Goal: Transaction & Acquisition: Purchase product/service

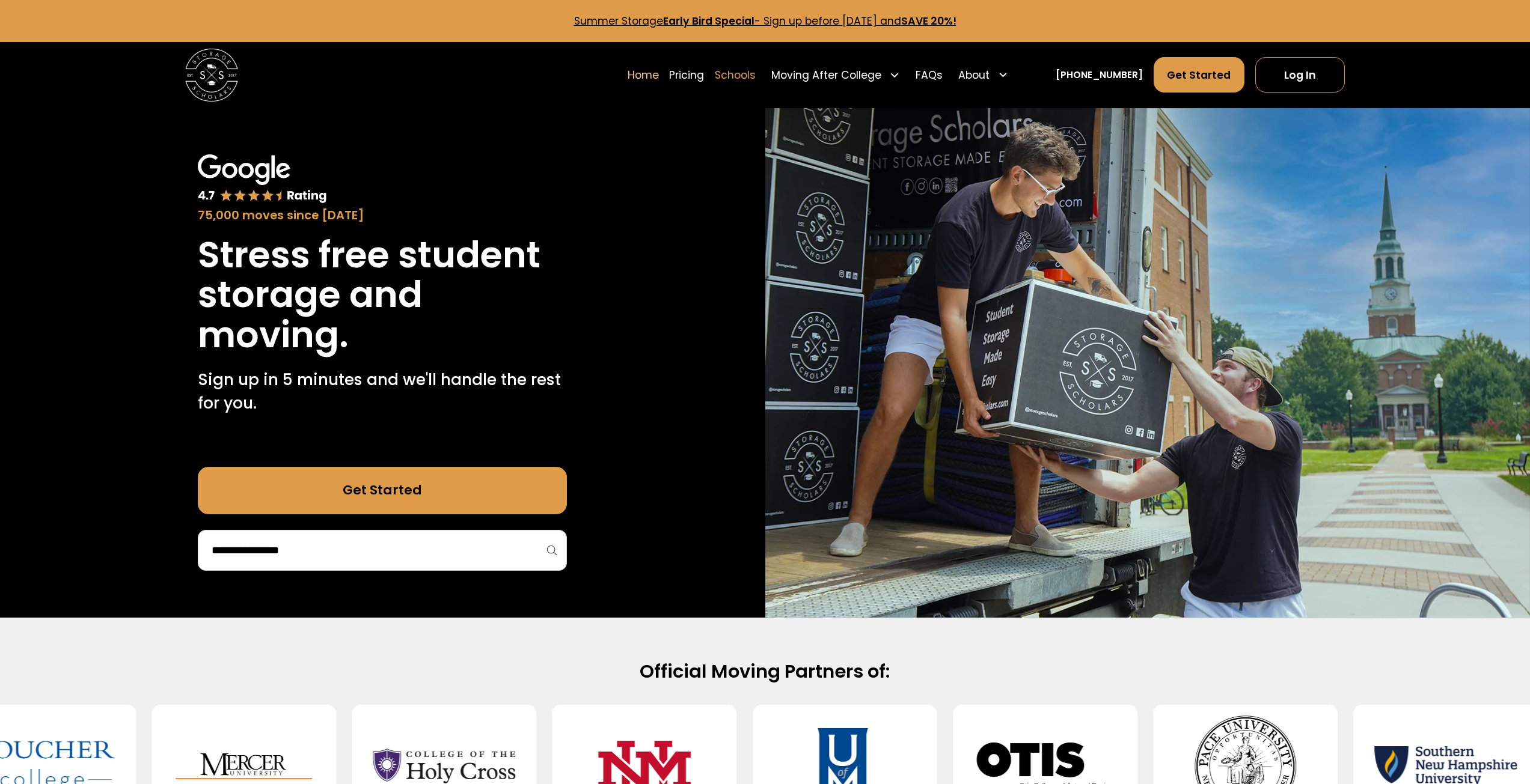
click at [751, 71] on link "Schools" at bounding box center [734, 75] width 41 height 37
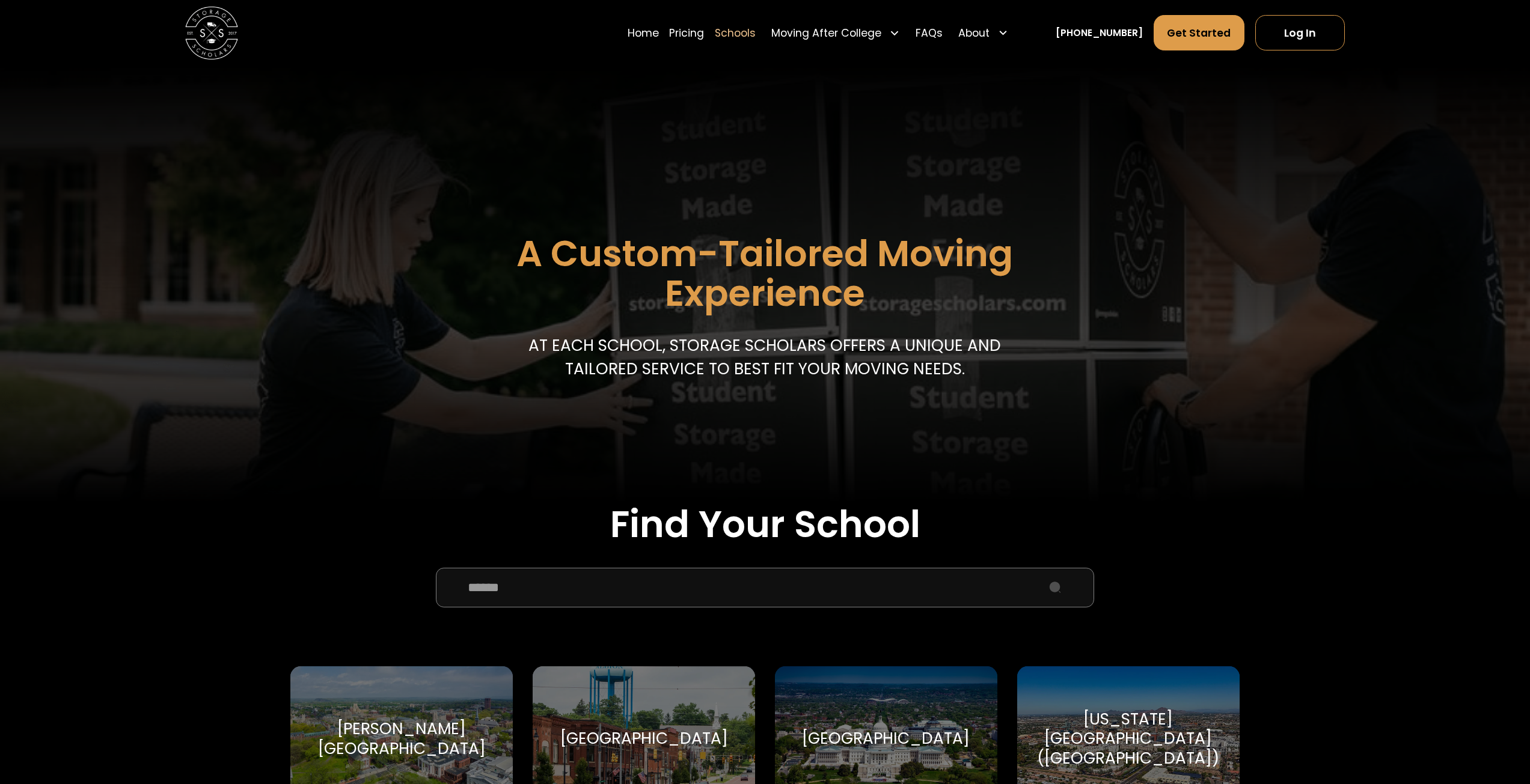
click at [513, 590] on input "School Select Form" at bounding box center [765, 588] width 659 height 40
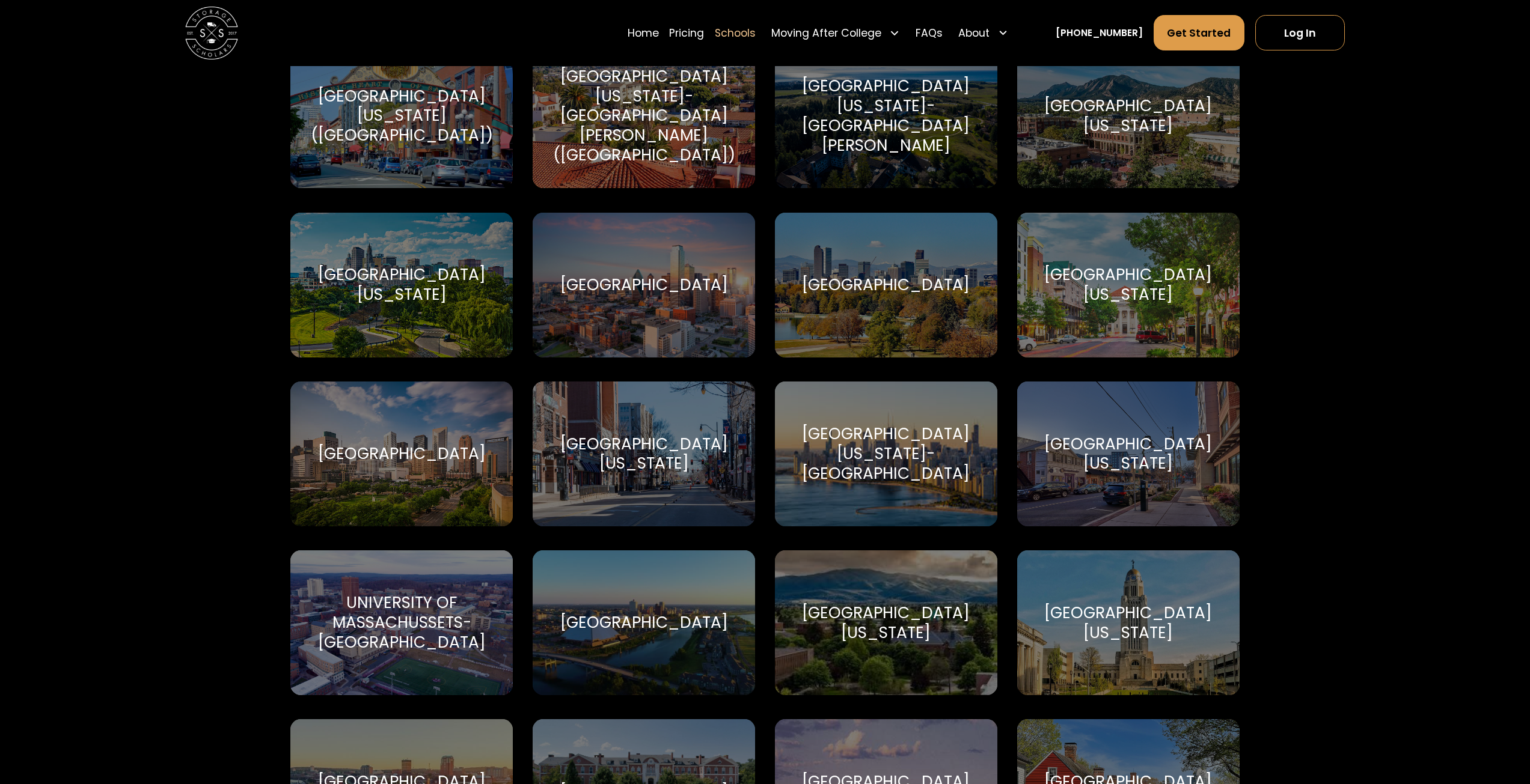
scroll to position [5889, 0]
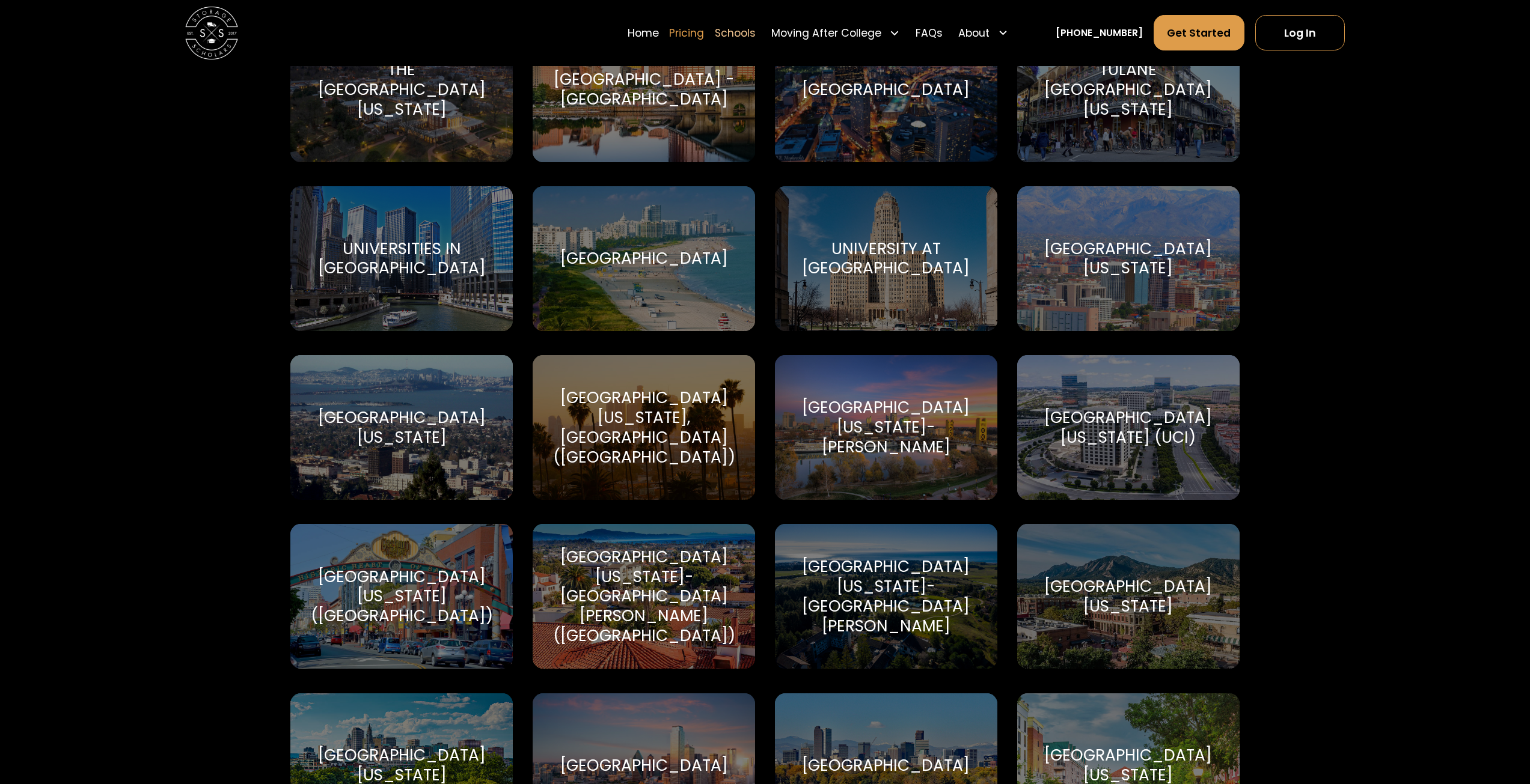
click at [703, 35] on link "Pricing" at bounding box center [686, 32] width 35 height 37
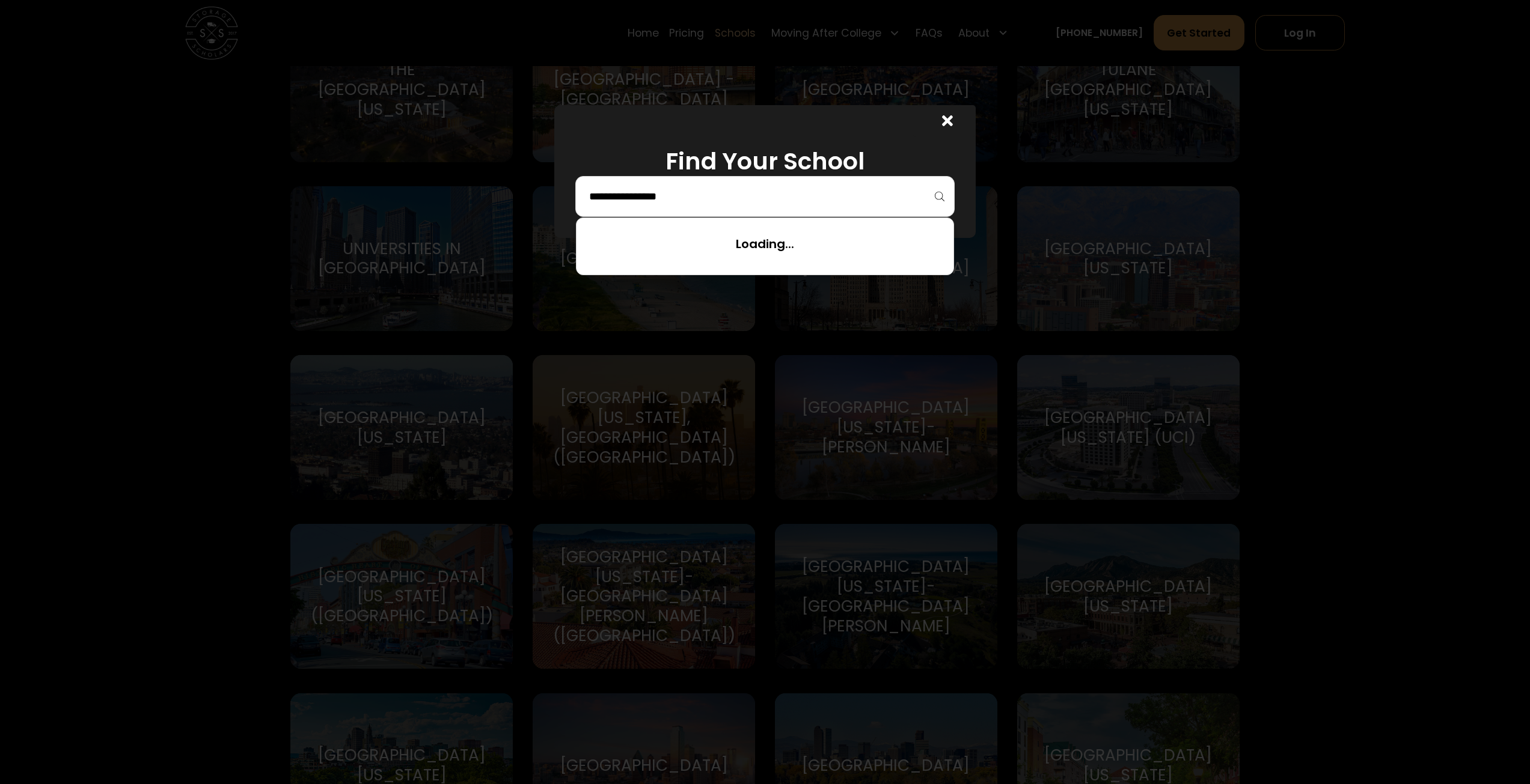
click at [637, 195] on input "search" at bounding box center [765, 196] width 354 height 21
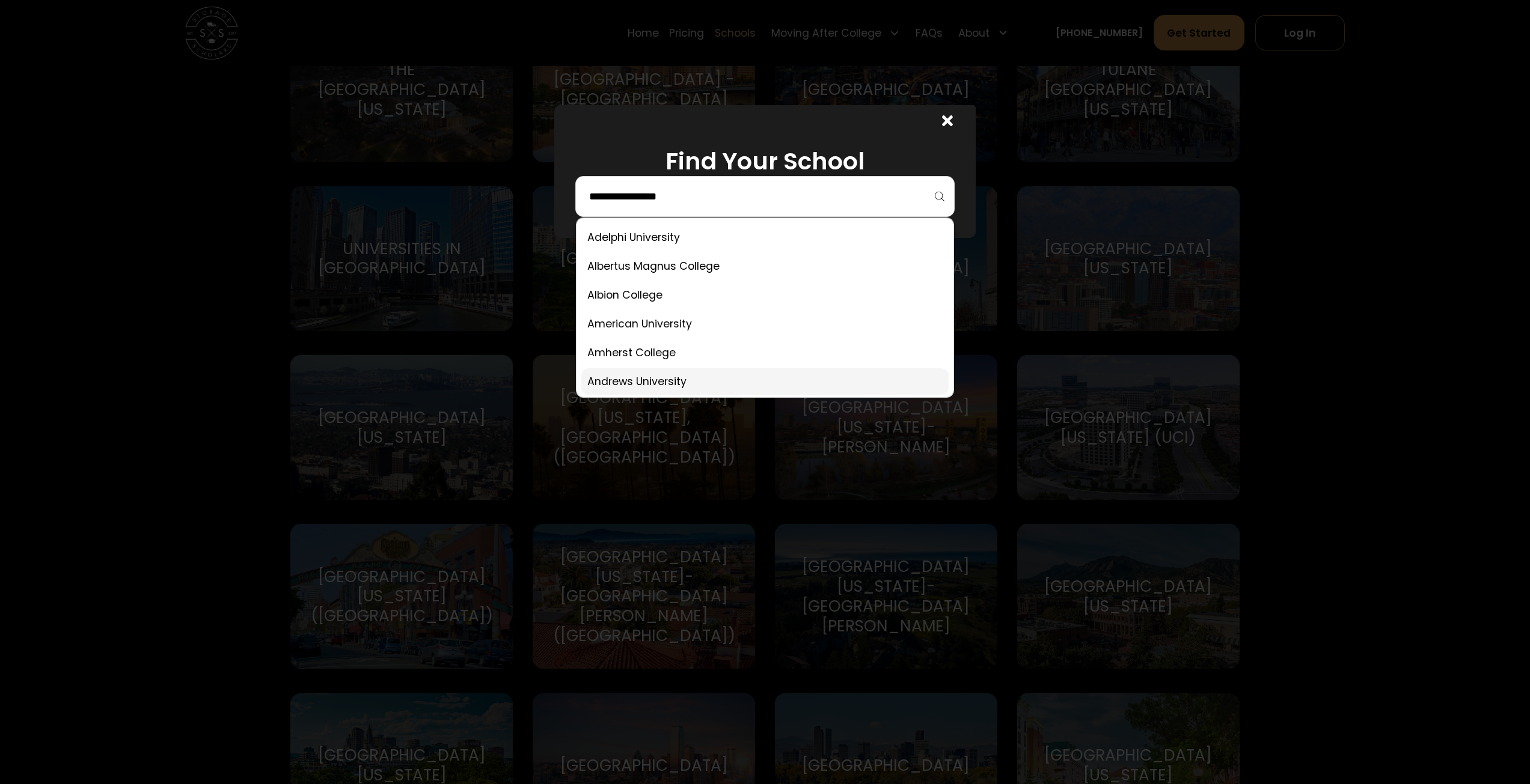
click at [617, 377] on link at bounding box center [765, 382] width 368 height 26
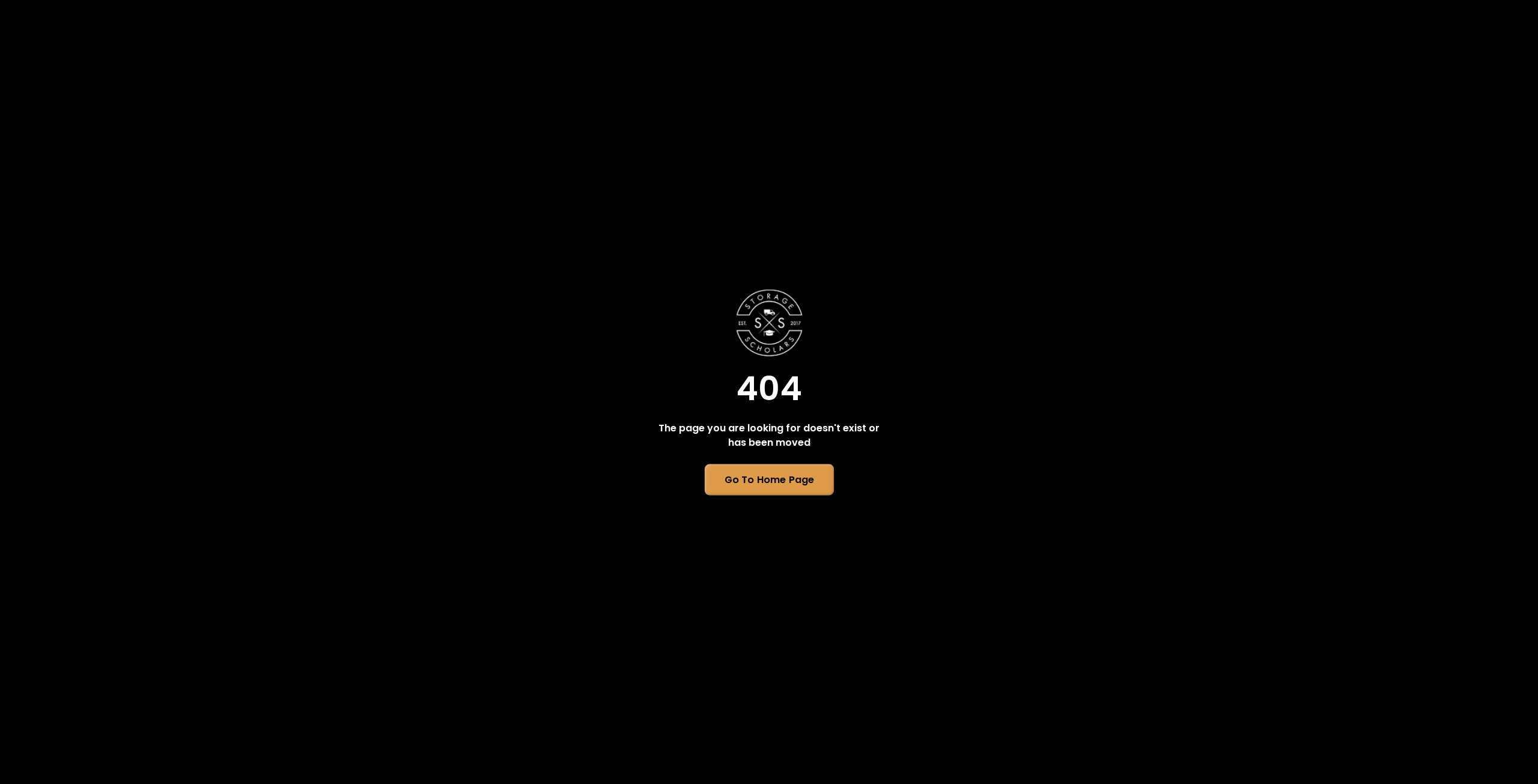
click at [729, 476] on link "Go To Home Page" at bounding box center [769, 480] width 129 height 31
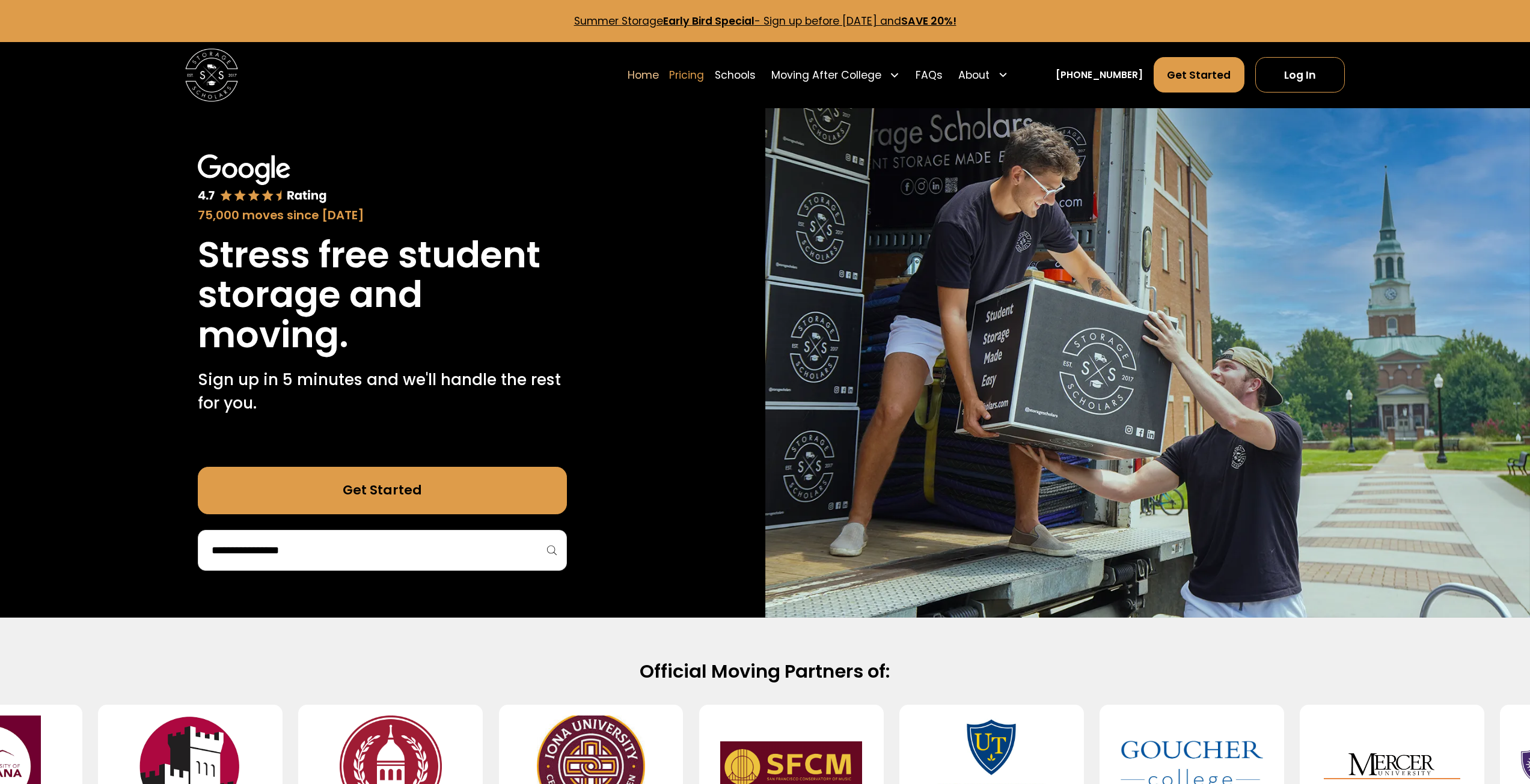
click at [704, 78] on link "Pricing" at bounding box center [686, 75] width 35 height 37
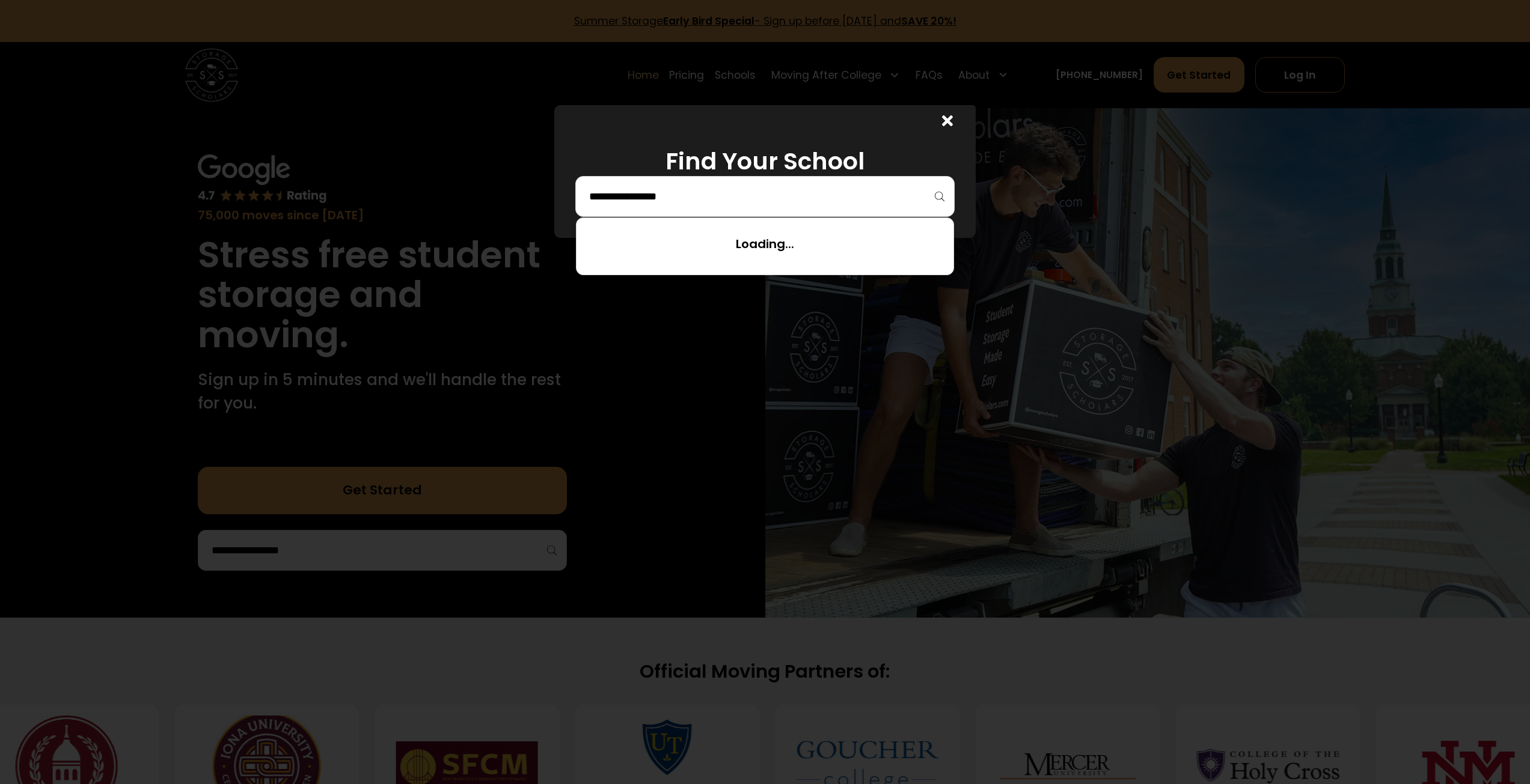
click at [648, 198] on input "search" at bounding box center [765, 196] width 354 height 21
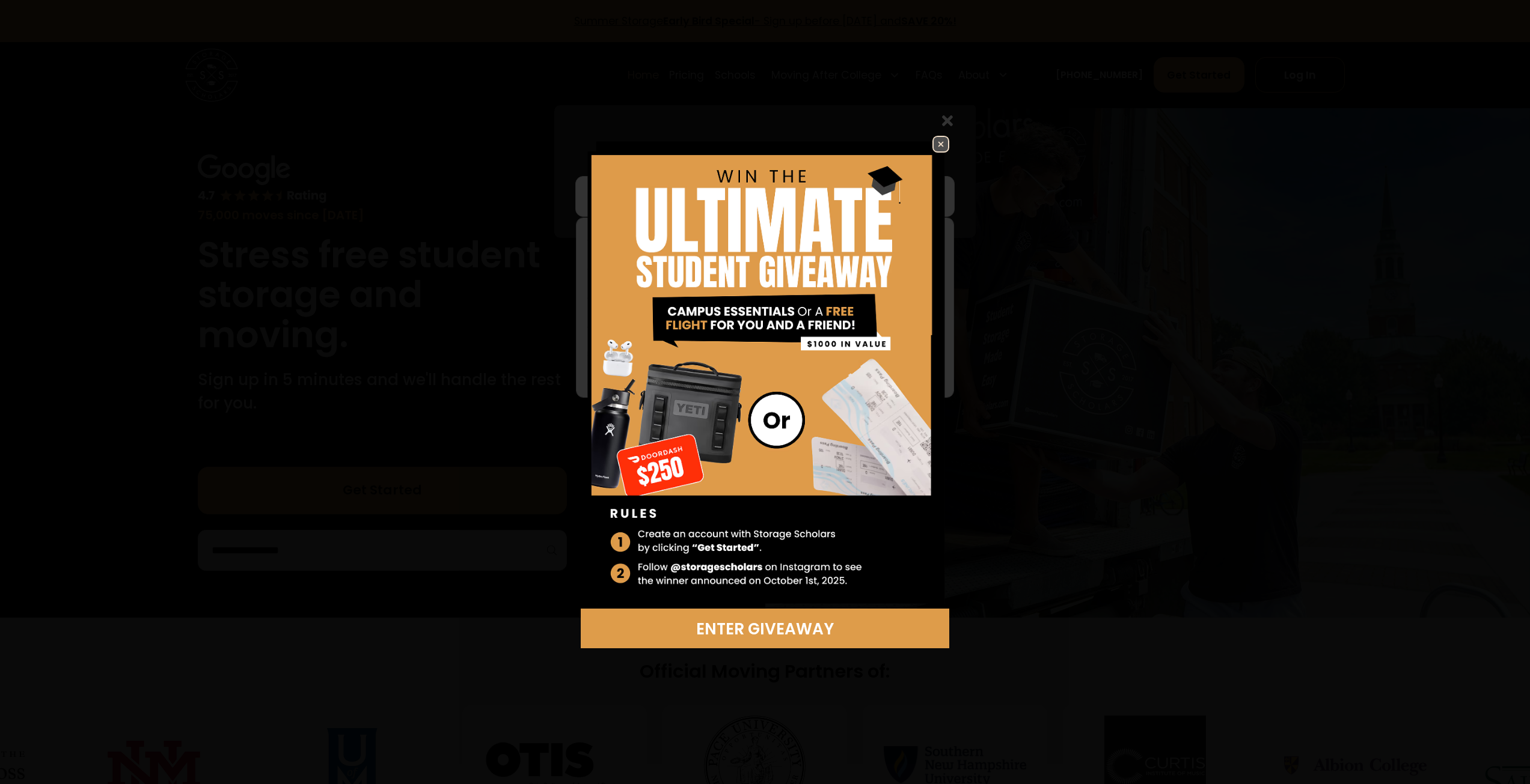
click at [943, 145] on img at bounding box center [940, 144] width 14 height 14
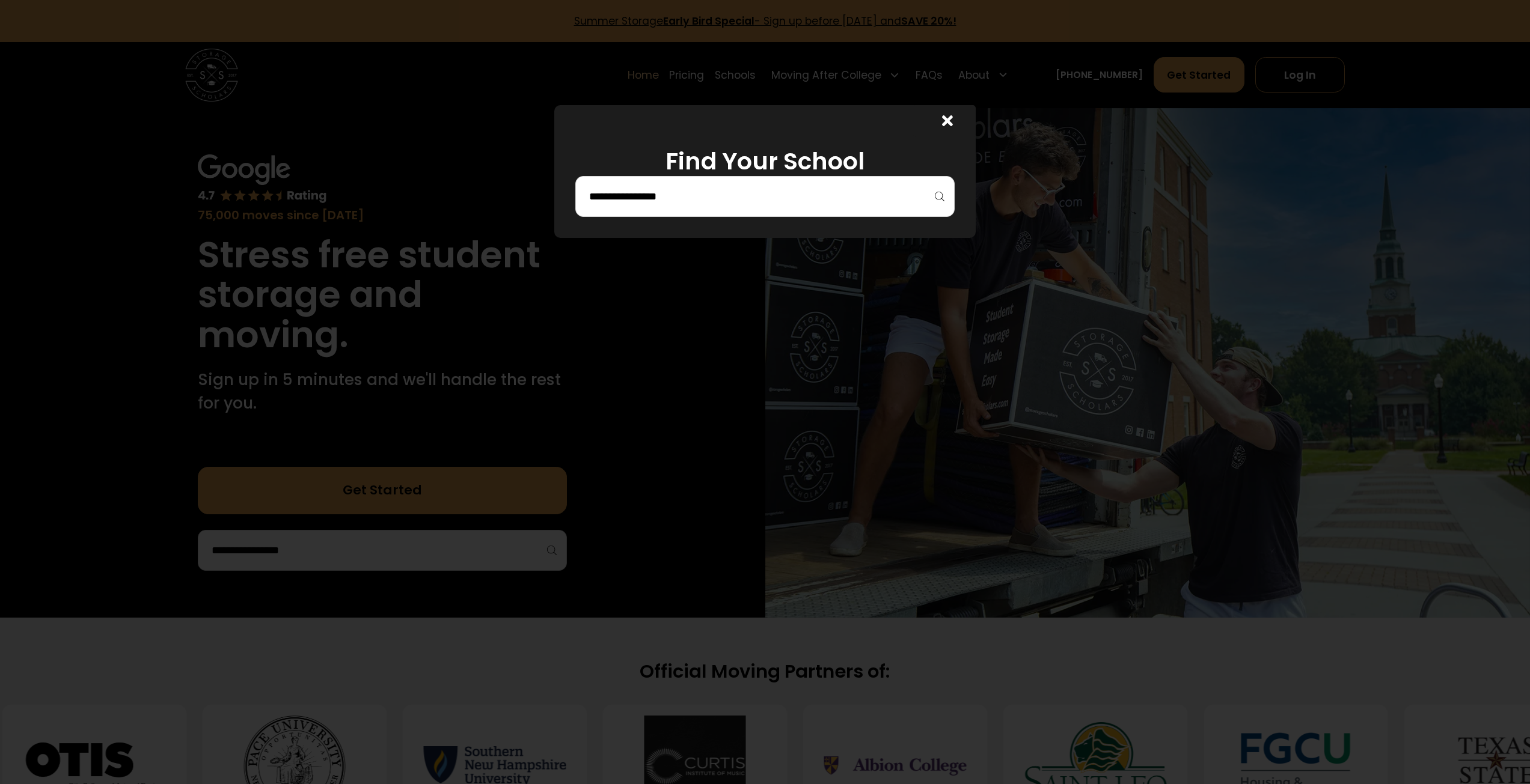
click at [631, 209] on div at bounding box center [765, 196] width 379 height 41
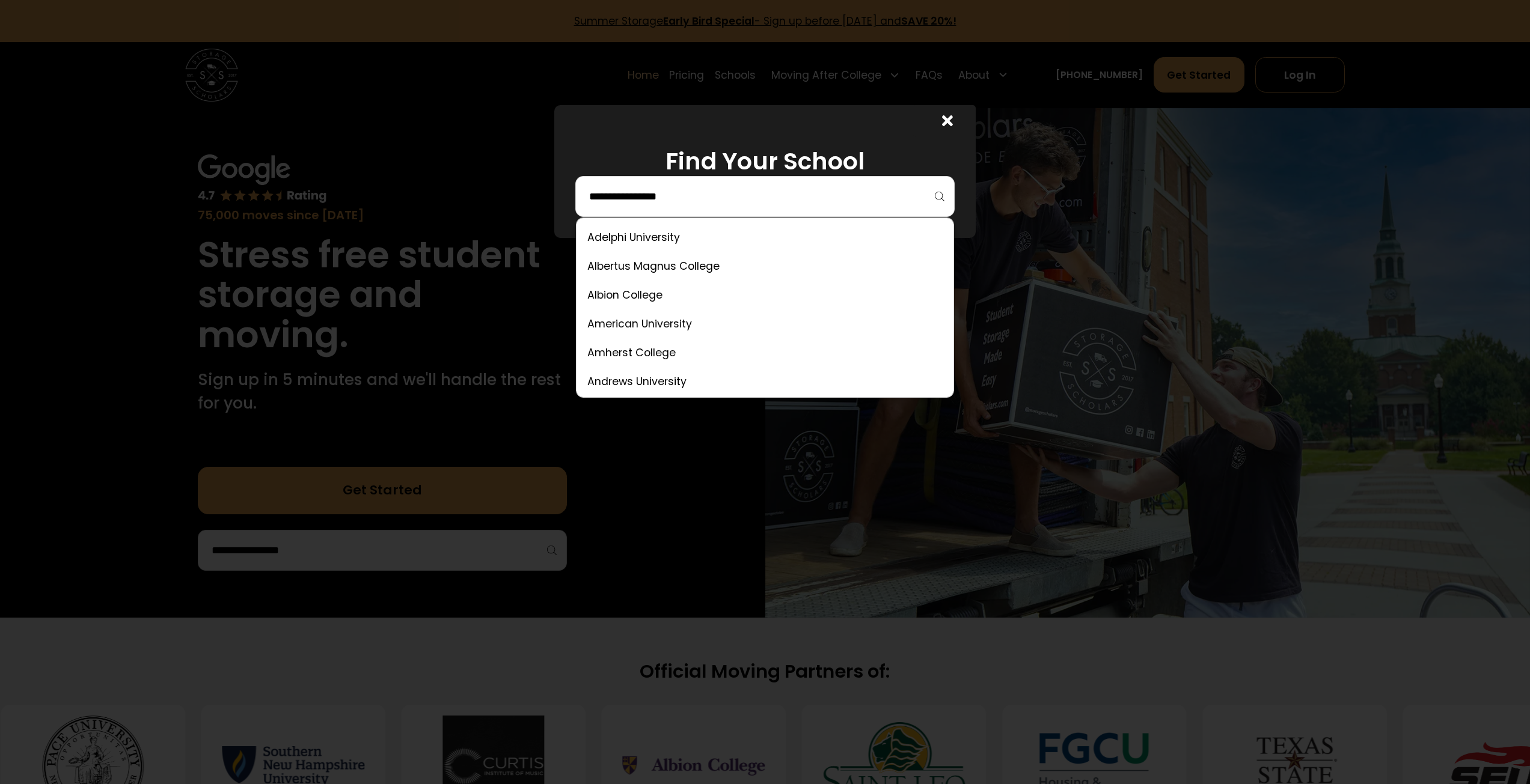
click at [622, 201] on input "search" at bounding box center [765, 196] width 354 height 21
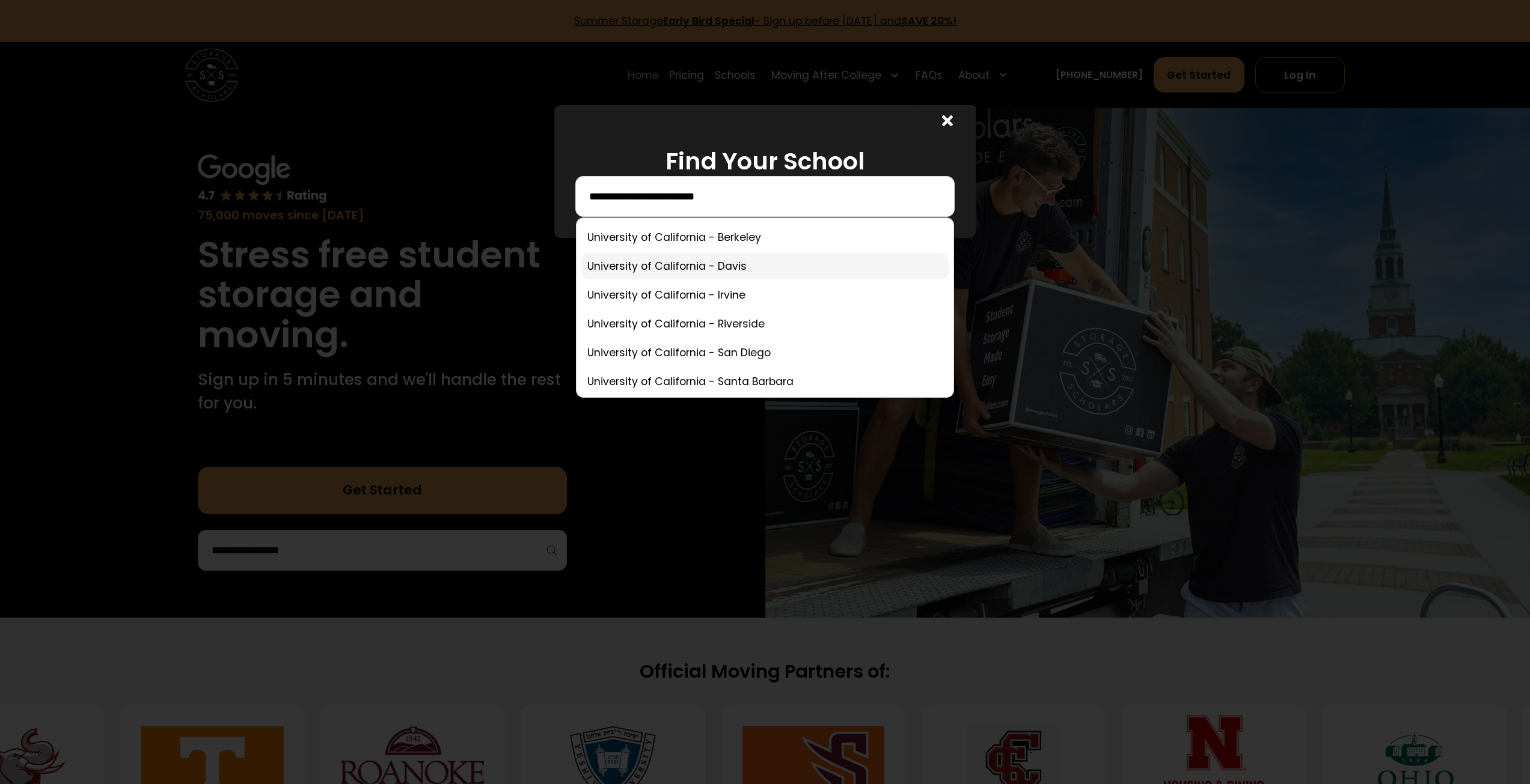
type input "**********"
click at [679, 264] on link at bounding box center [765, 266] width 368 height 26
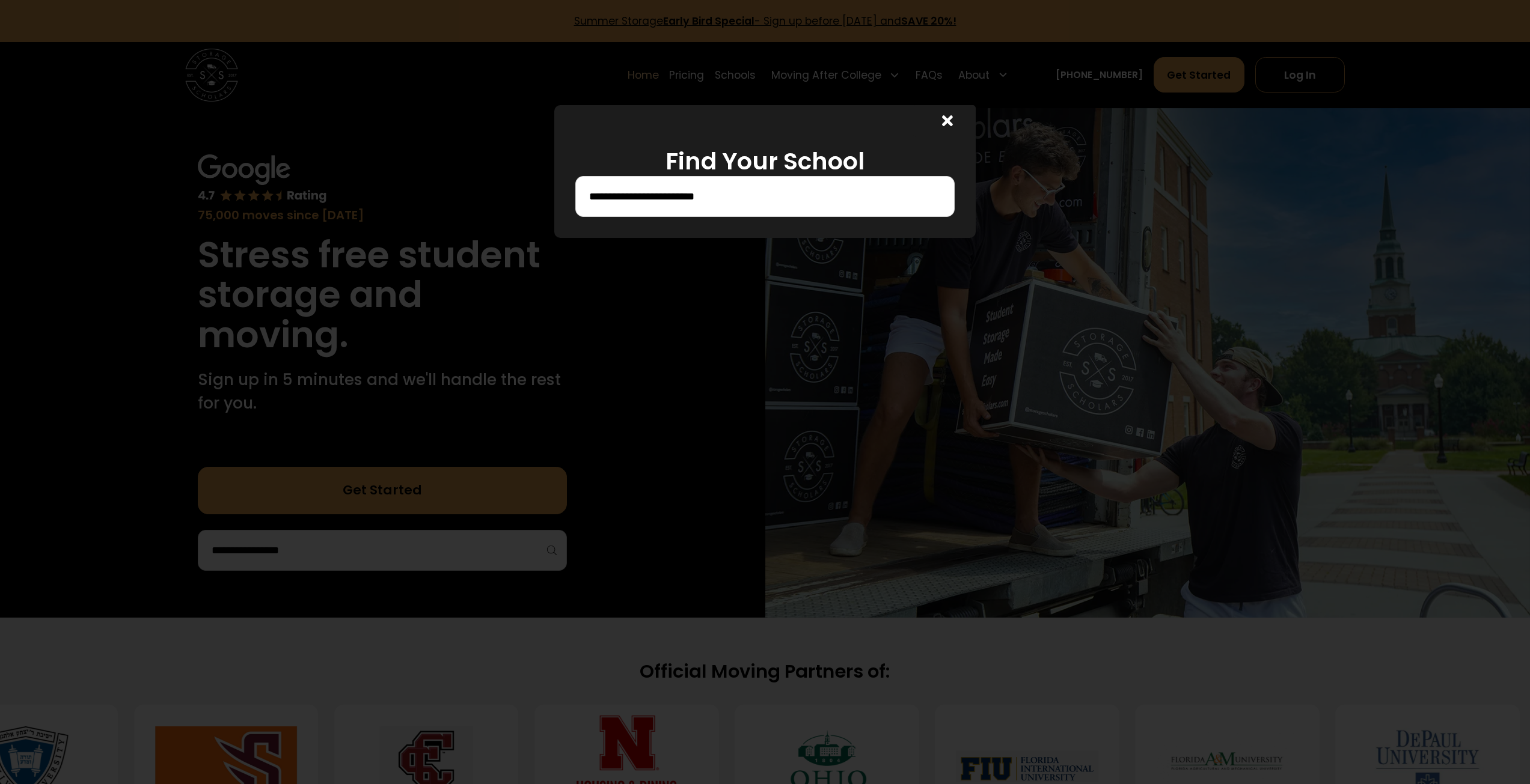
click at [689, 275] on div at bounding box center [765, 392] width 1530 height 784
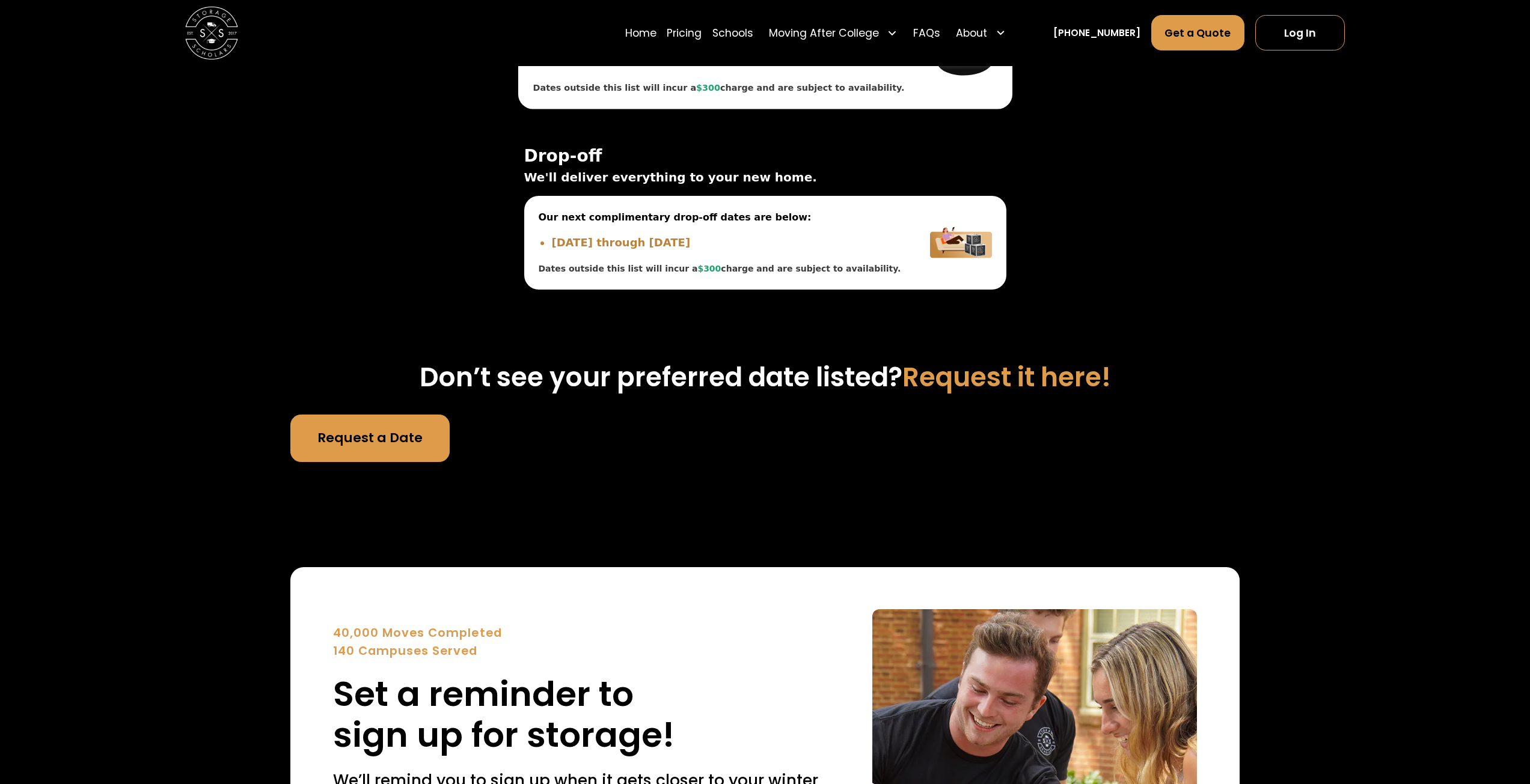
scroll to position [4847, 0]
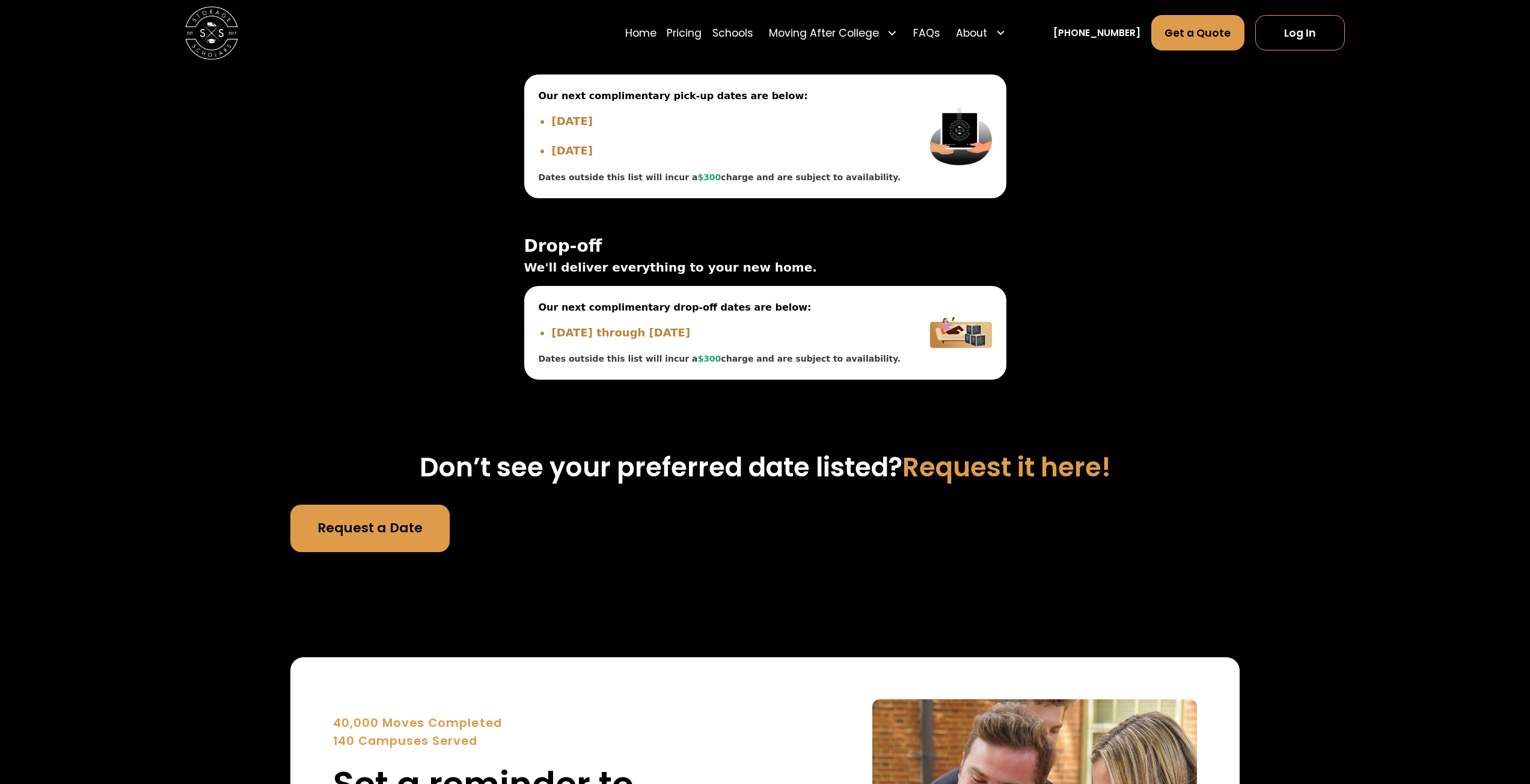
scroll to position [4486, 0]
